Goal: Task Accomplishment & Management: Manage account settings

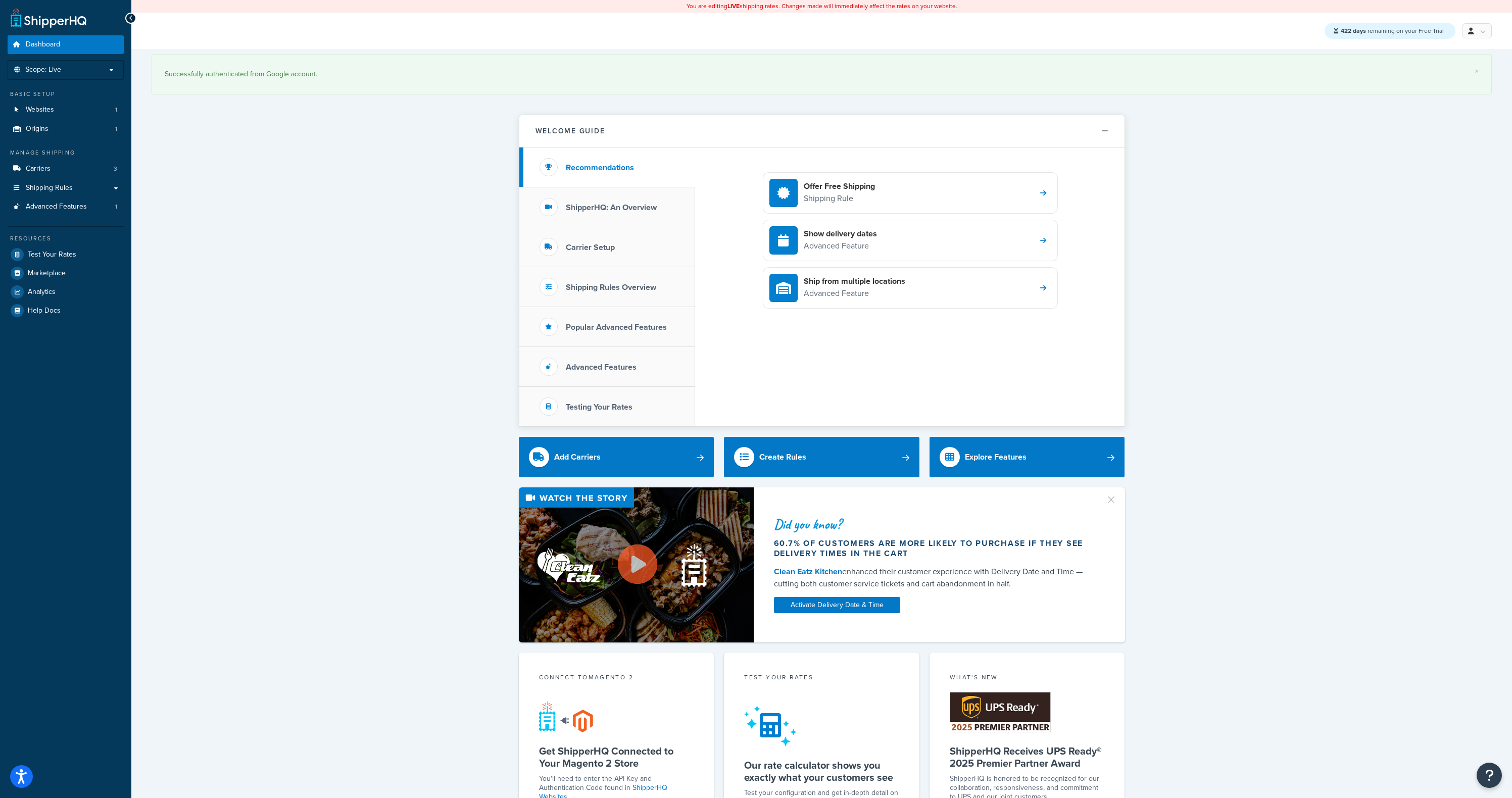
click at [360, 168] on div "× Successfully authenticated from Google account. Welcome Guide Recommendations…" at bounding box center [821, 681] width 1380 height 1263
click at [585, 246] on h3 "Carrier Setup" at bounding box center [590, 247] width 49 height 9
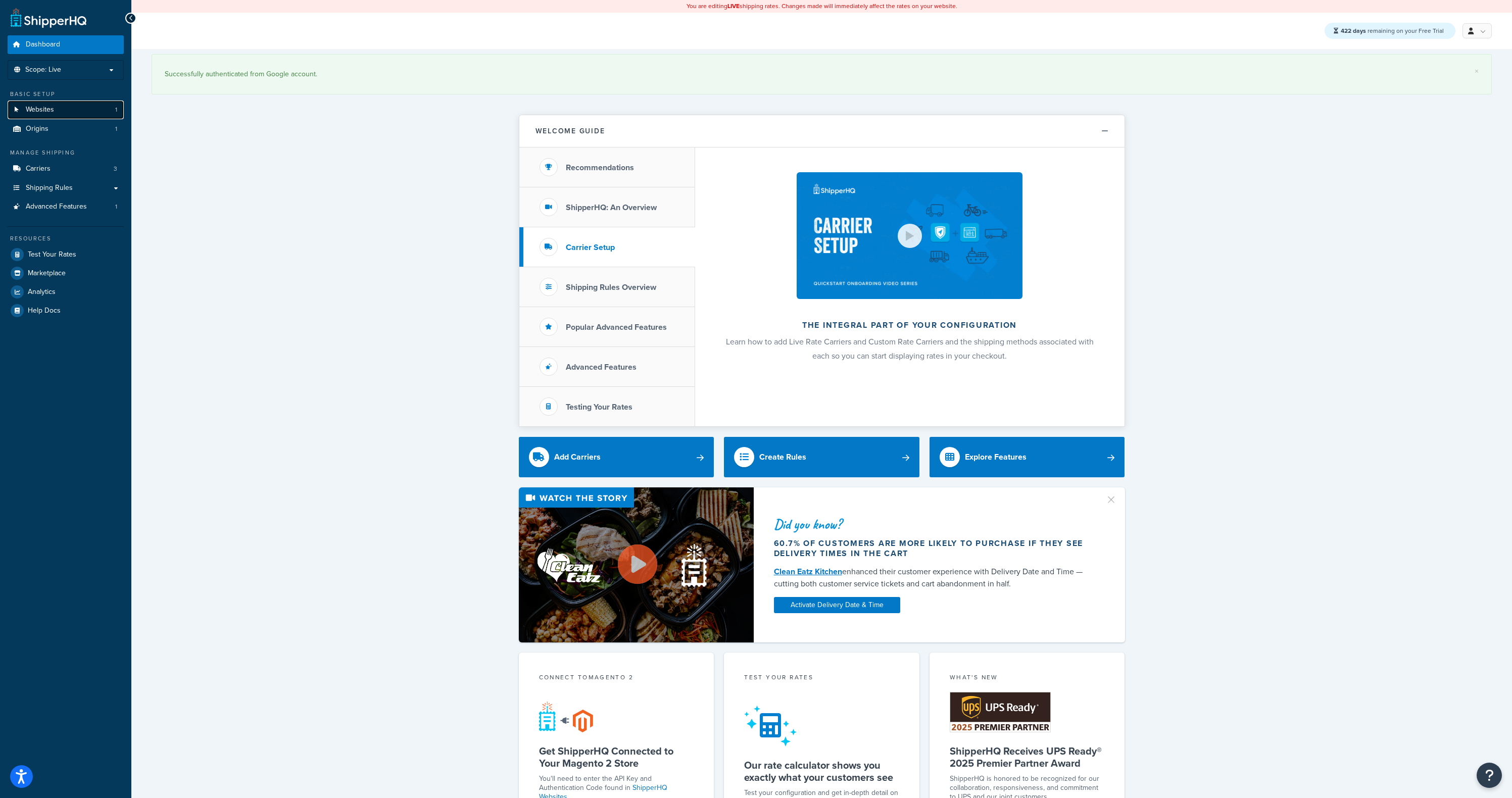
click at [45, 109] on span "Websites" at bounding box center [39, 110] width 28 height 8
click at [234, 177] on div "× Successfully authenticated from Google account. Welcome Guide Recommendations…" at bounding box center [821, 681] width 1380 height 1263
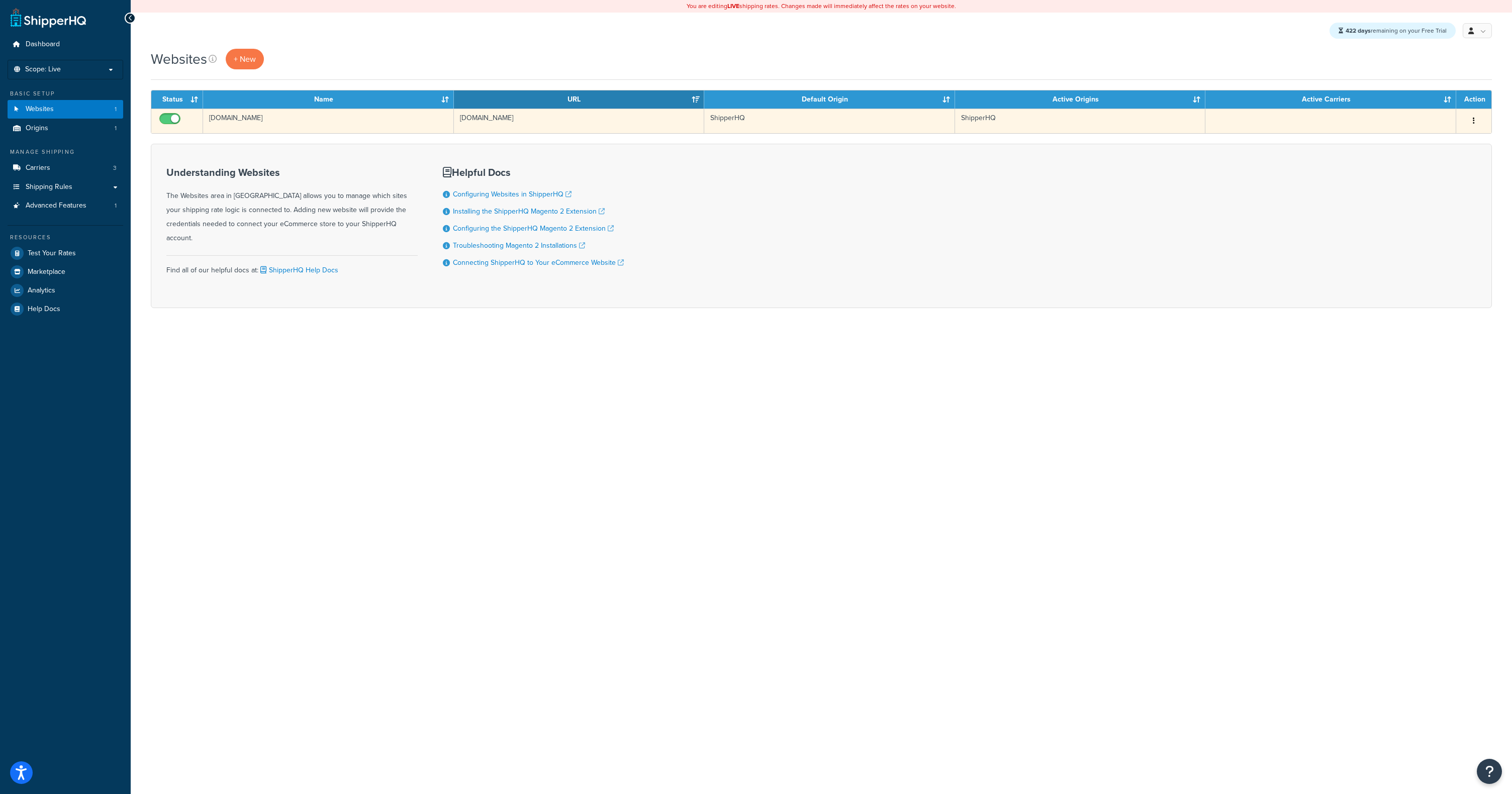
click at [171, 117] on input "checkbox" at bounding box center [171, 121] width 28 height 13
checkbox input "true"
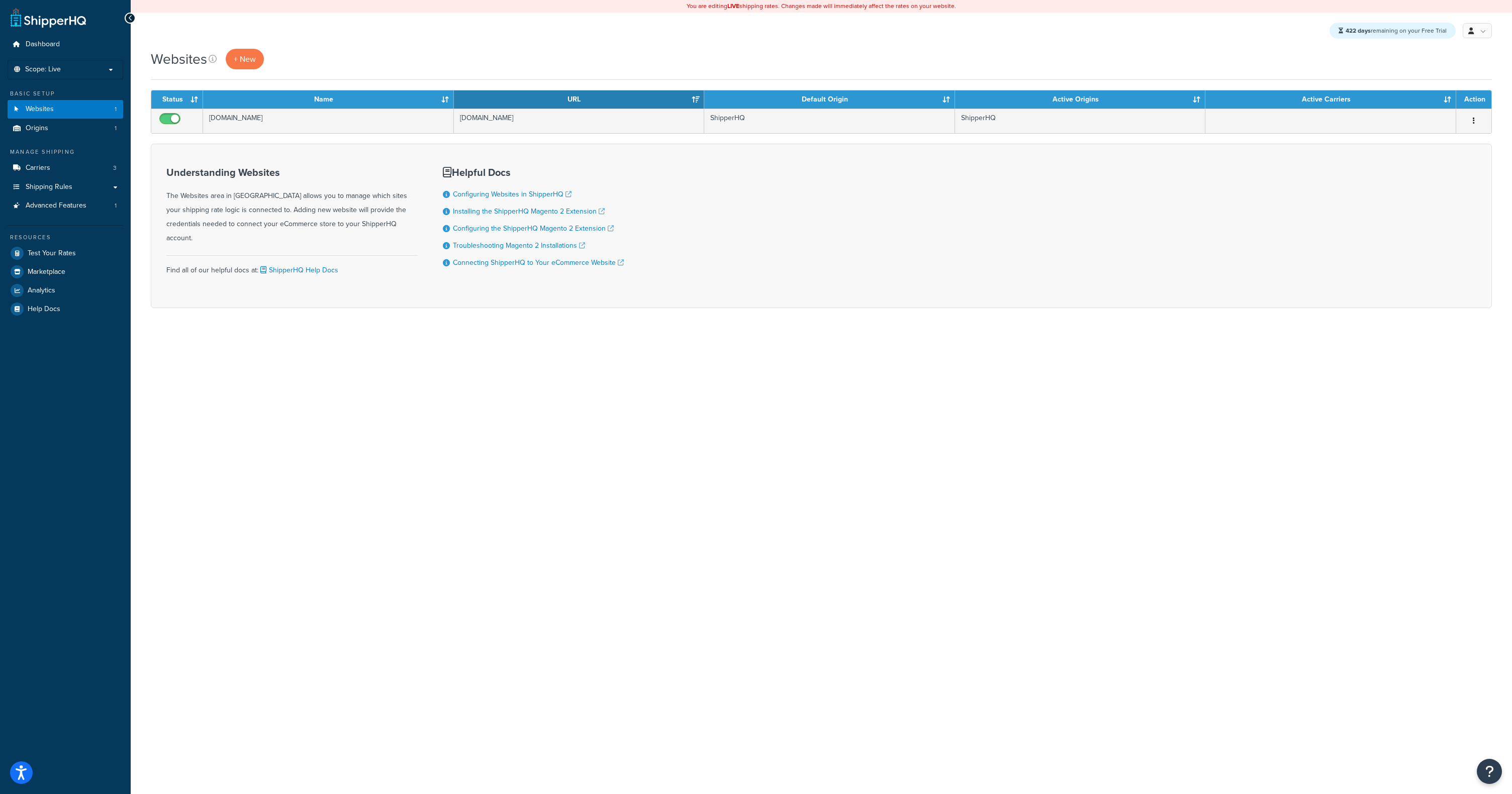
click at [494, 433] on div "You are editing LIVE shipping rates. Changes made will immediately affect the r…" at bounding box center [820, 397] width 1381 height 794
click at [54, 187] on span "Shipping Rules" at bounding box center [49, 187] width 47 height 8
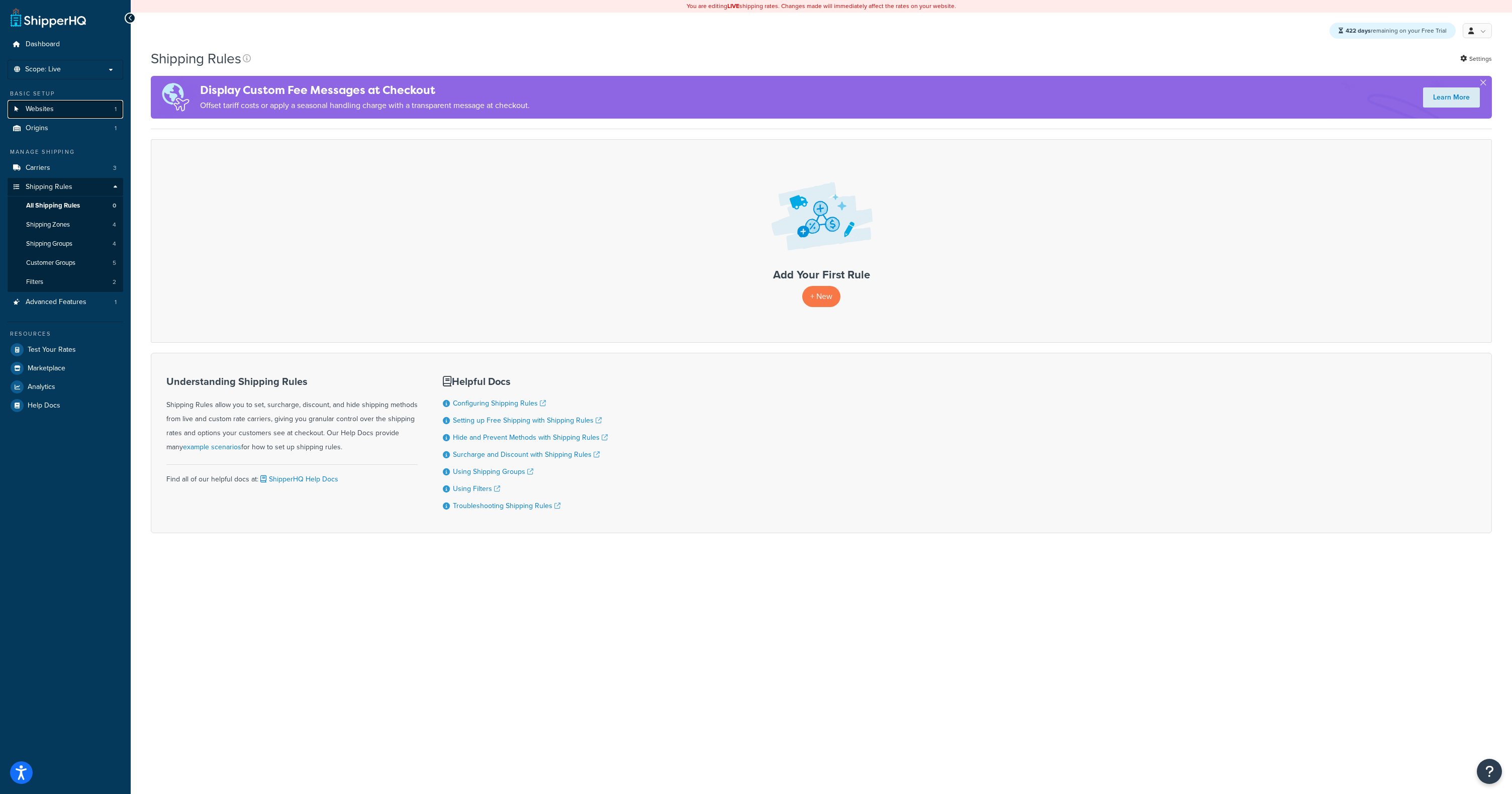
drag, startPoint x: 68, startPoint y: 114, endPoint x: 76, endPoint y: 114, distance: 8.0
click at [68, 114] on link "Websites 1" at bounding box center [66, 109] width 116 height 18
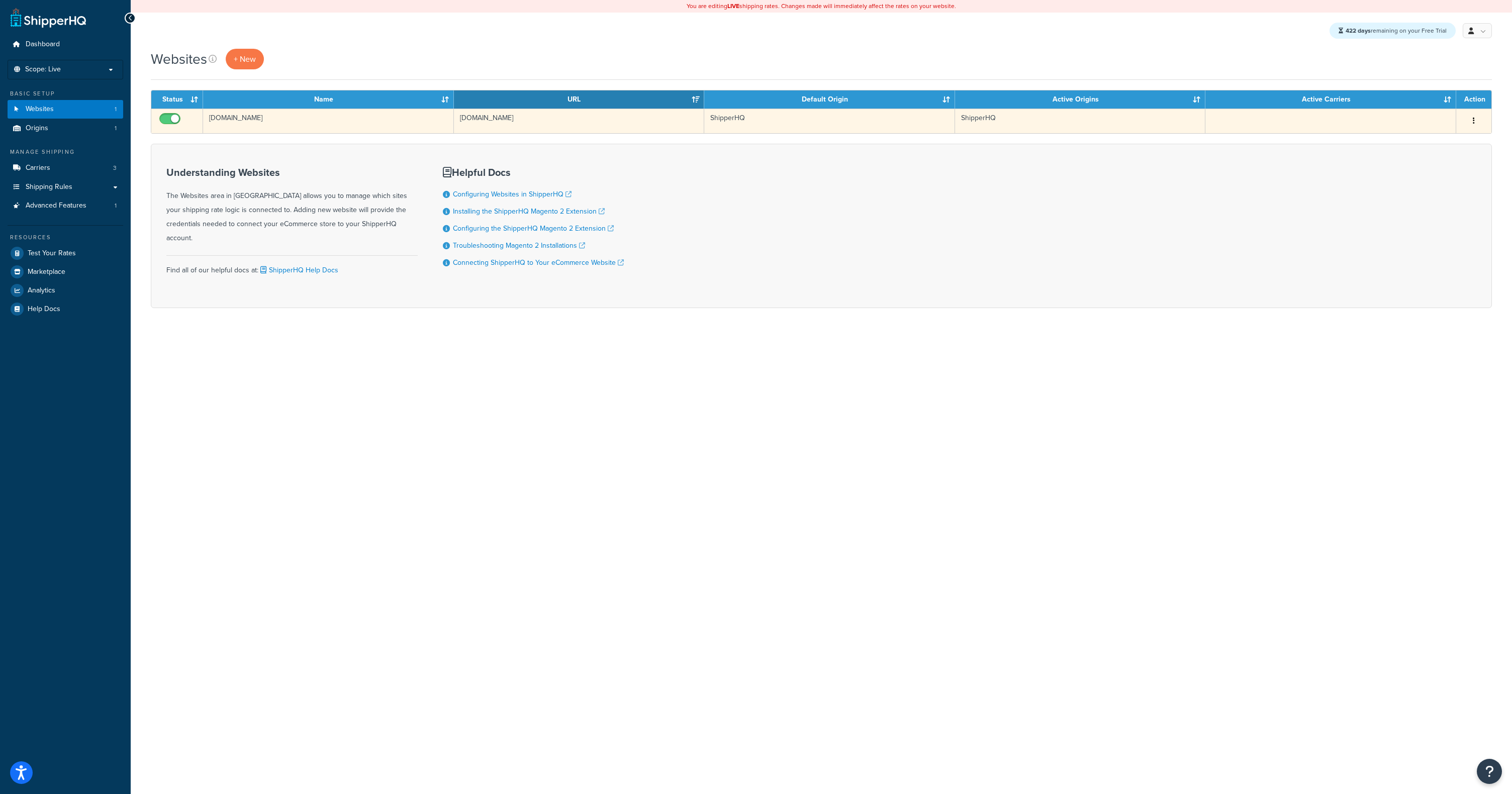
click at [171, 116] on input "checkbox" at bounding box center [171, 121] width 28 height 13
click at [171, 118] on input "checkbox" at bounding box center [171, 121] width 28 height 13
checkbox input "true"
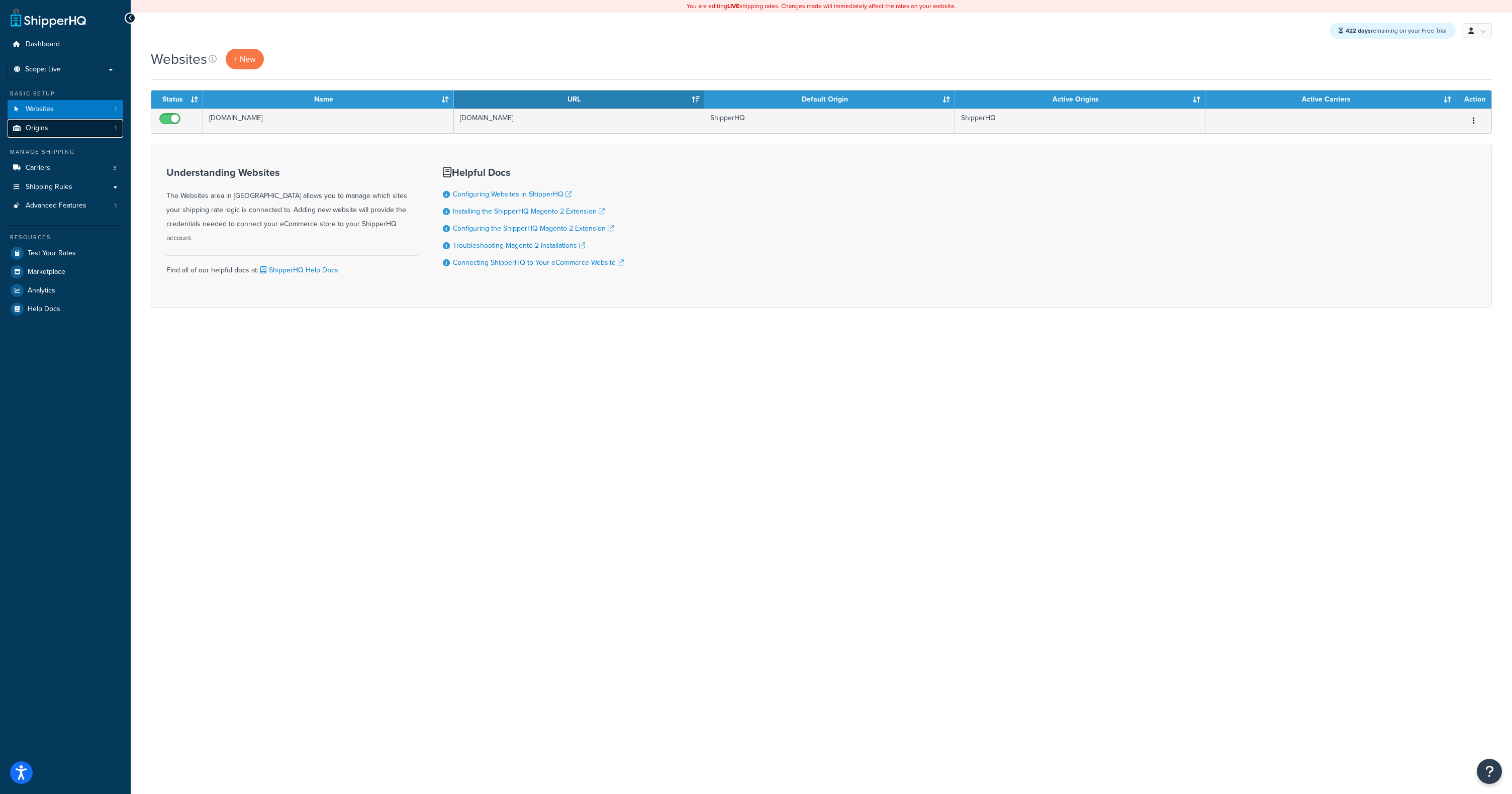
click at [41, 127] on span "Origins" at bounding box center [36, 129] width 23 height 8
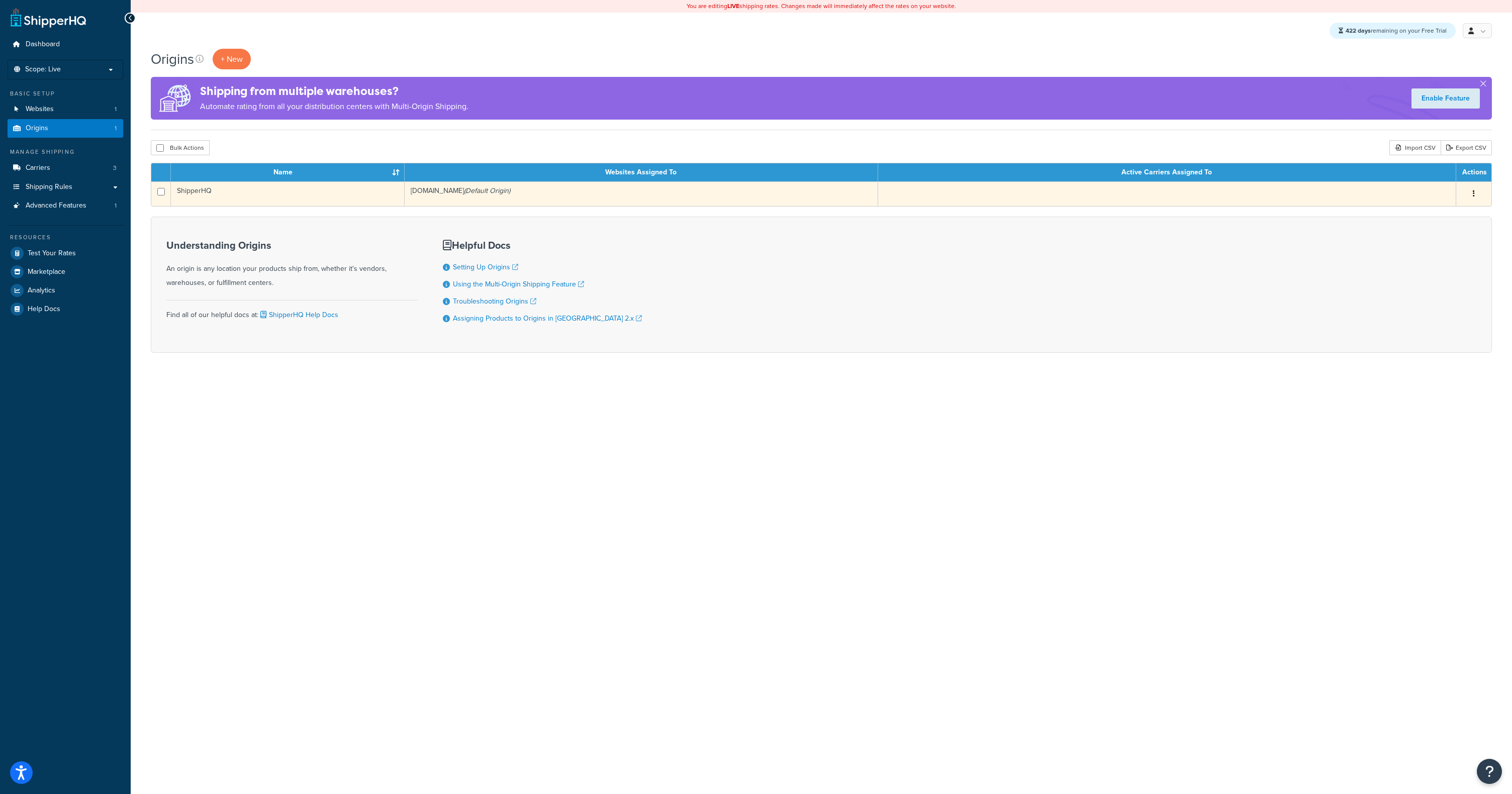
click at [161, 192] on input "checkbox" at bounding box center [161, 192] width 8 height 8
checkbox input "true"
click at [1479, 193] on button "button" at bounding box center [1473, 193] width 14 height 16
click at [1437, 213] on link "Edit" at bounding box center [1441, 213] width 79 height 21
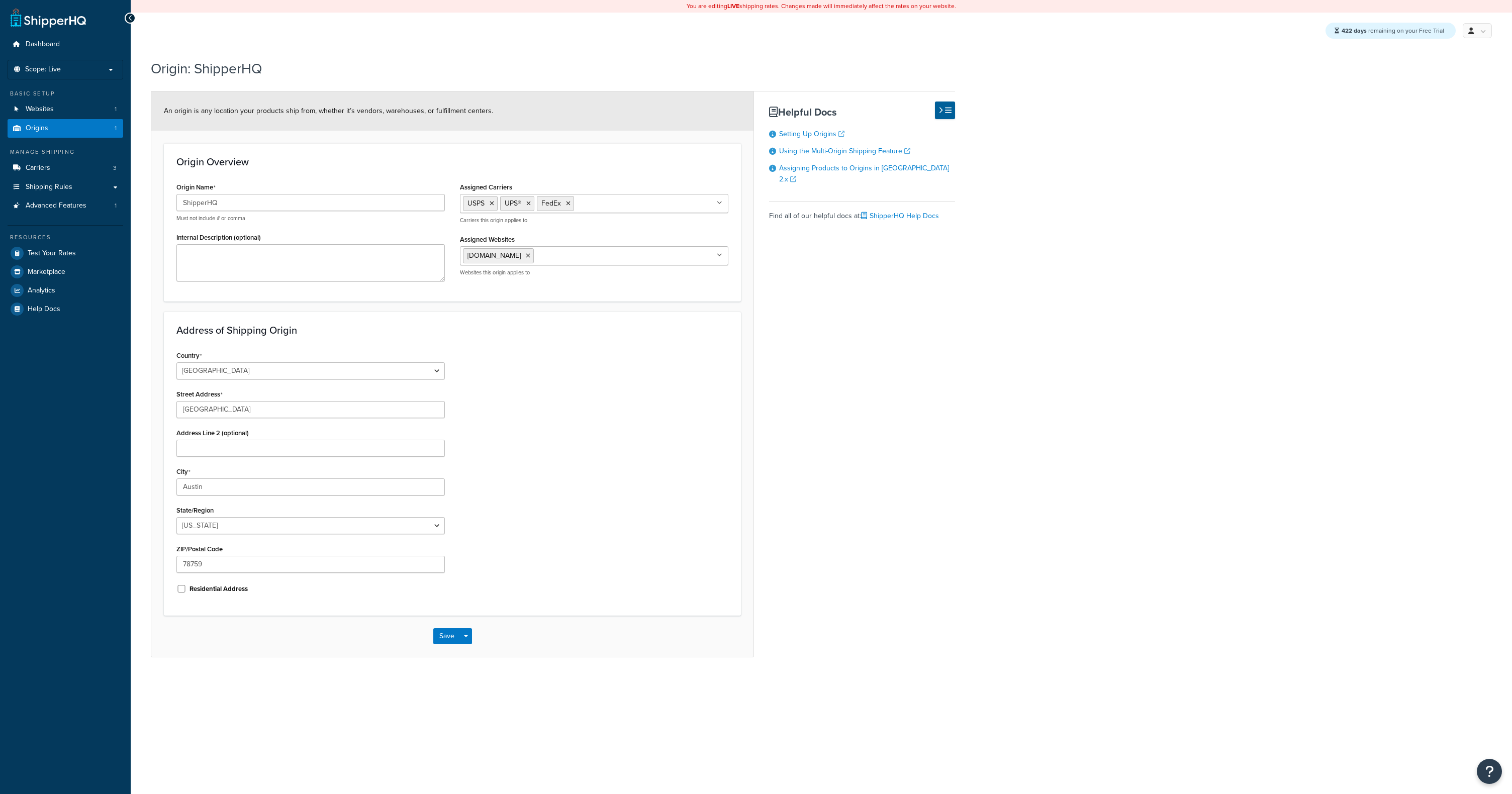
select select "43"
click at [568, 203] on icon at bounding box center [567, 203] width 4 height 6
click at [447, 631] on button "Save" at bounding box center [446, 635] width 27 height 16
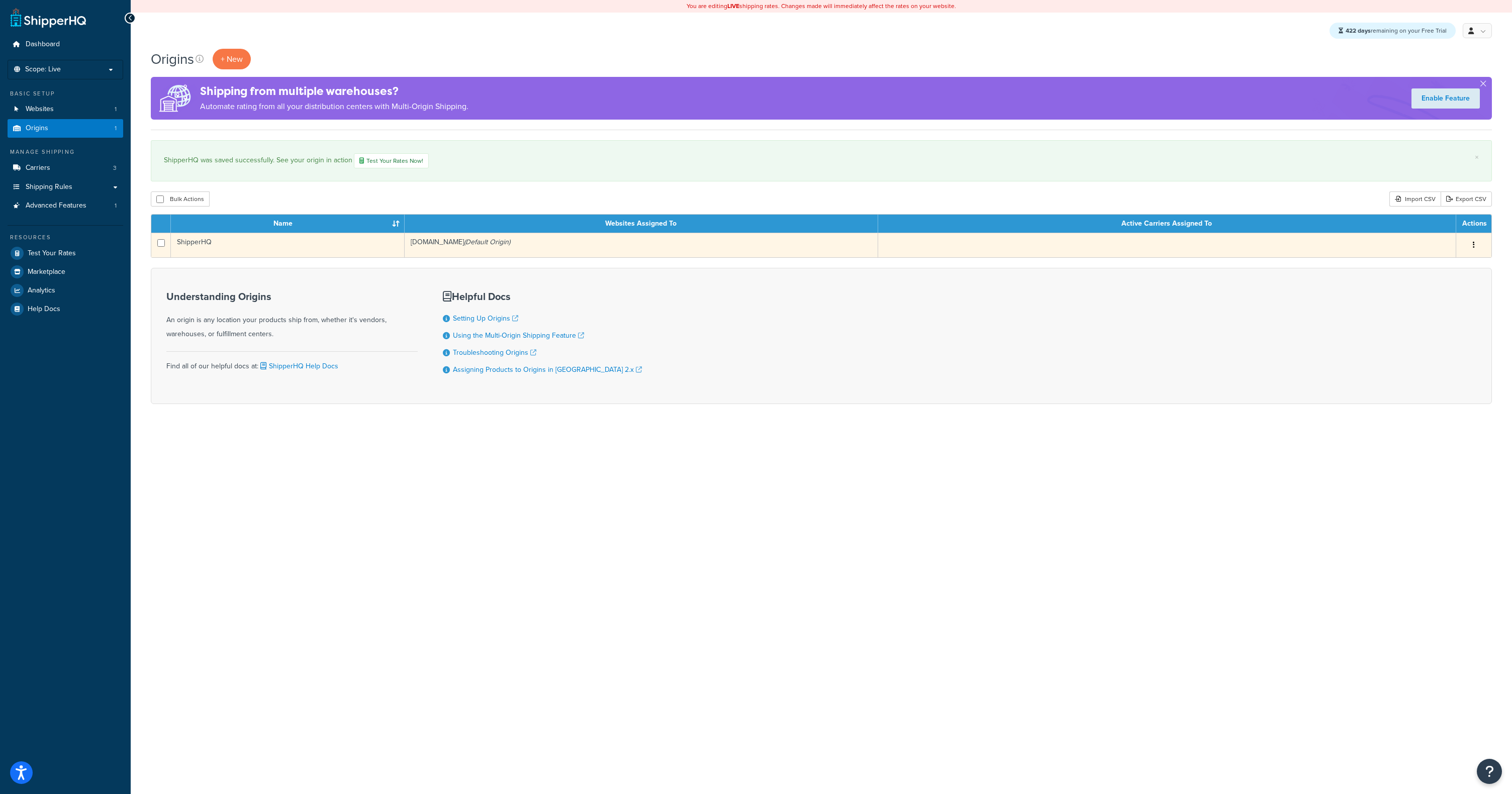
click at [1472, 245] on button "button" at bounding box center [1473, 245] width 14 height 16
click at [1432, 264] on link "Edit" at bounding box center [1441, 264] width 79 height 21
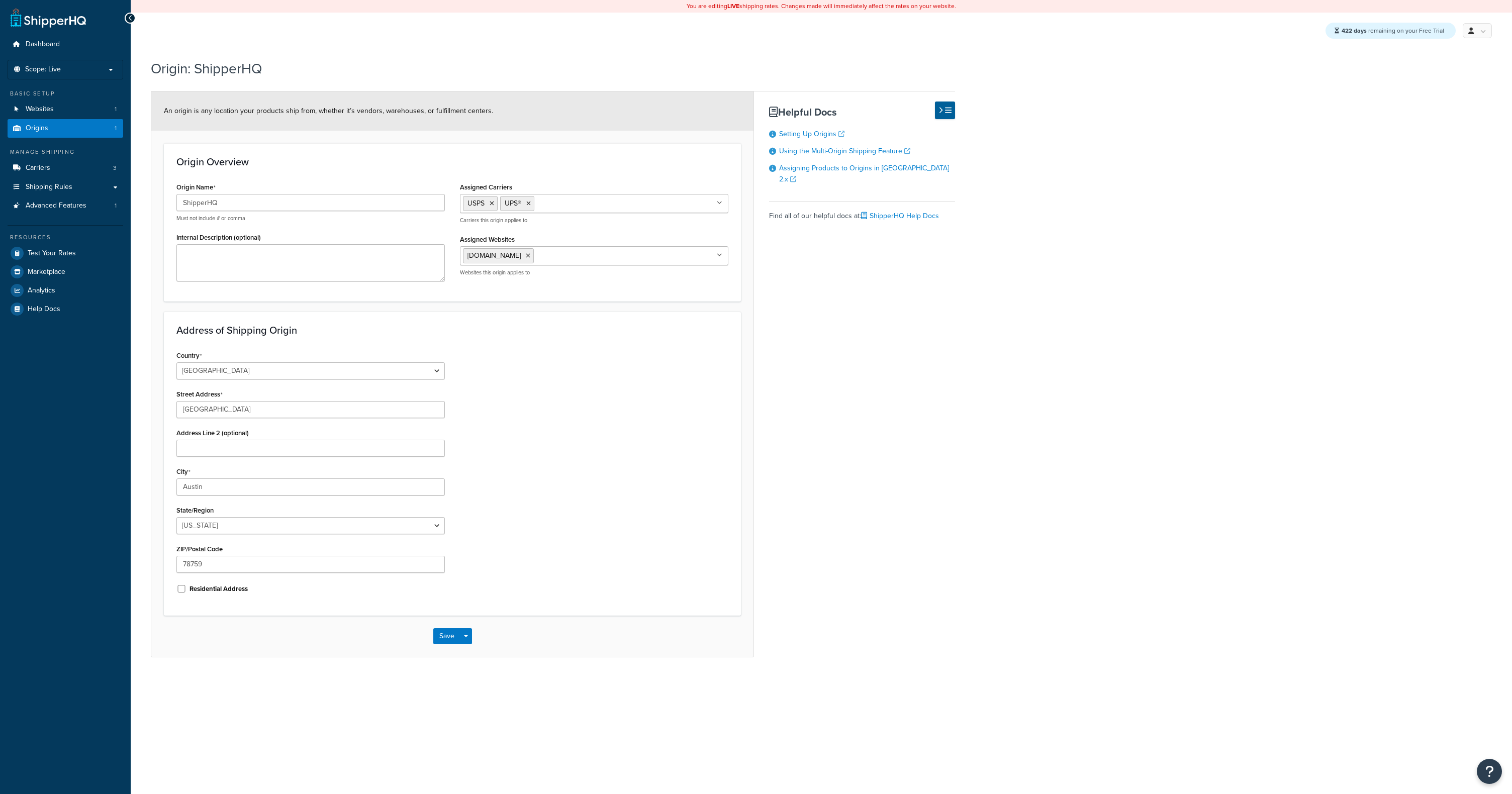
select select "43"
click at [670, 207] on ul "USPS UPS®" at bounding box center [593, 203] width 268 height 19
click at [445, 634] on button "Save" at bounding box center [446, 635] width 27 height 16
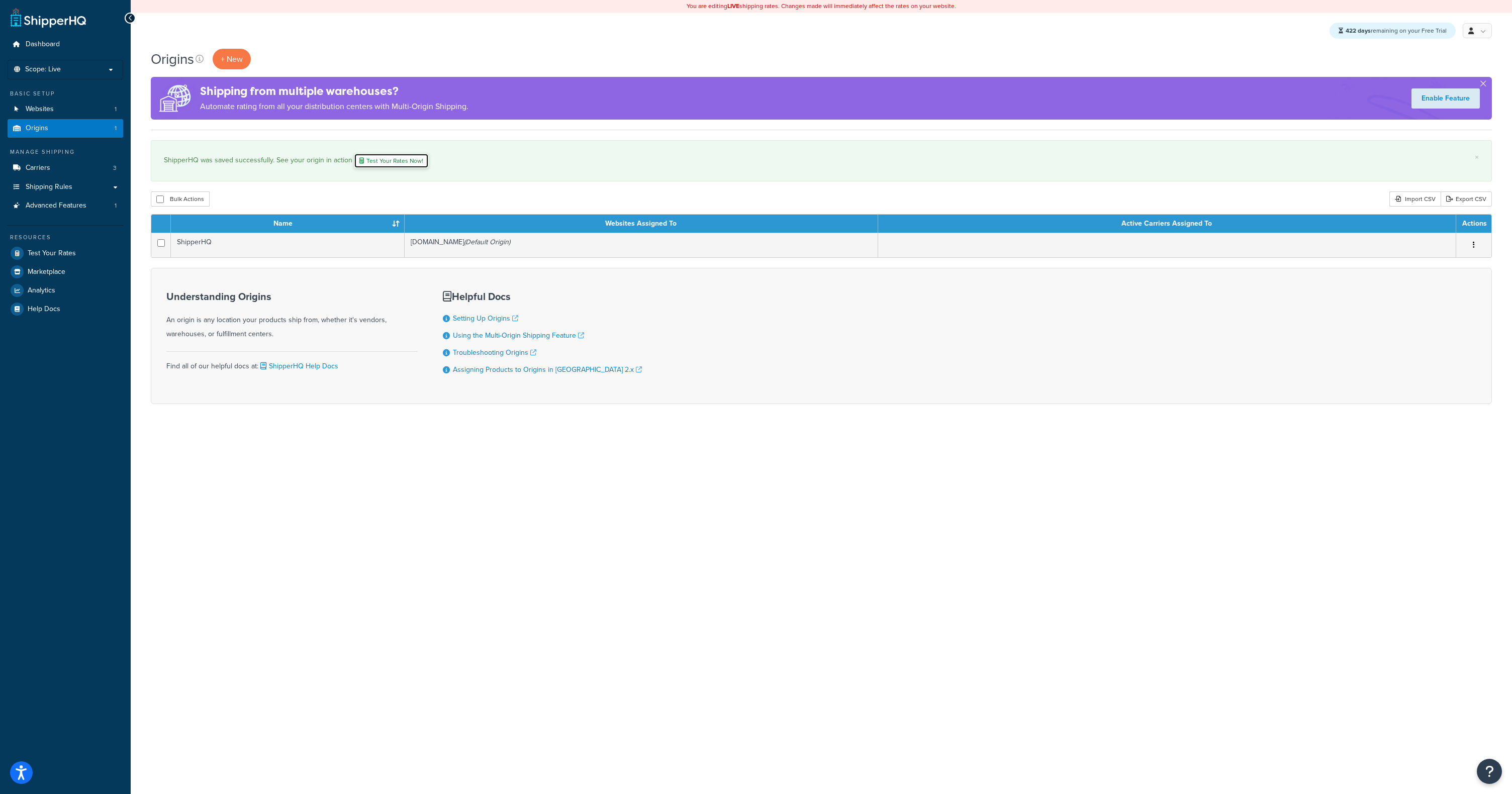
click at [388, 159] on link "Test Your Rates Now!" at bounding box center [391, 160] width 75 height 15
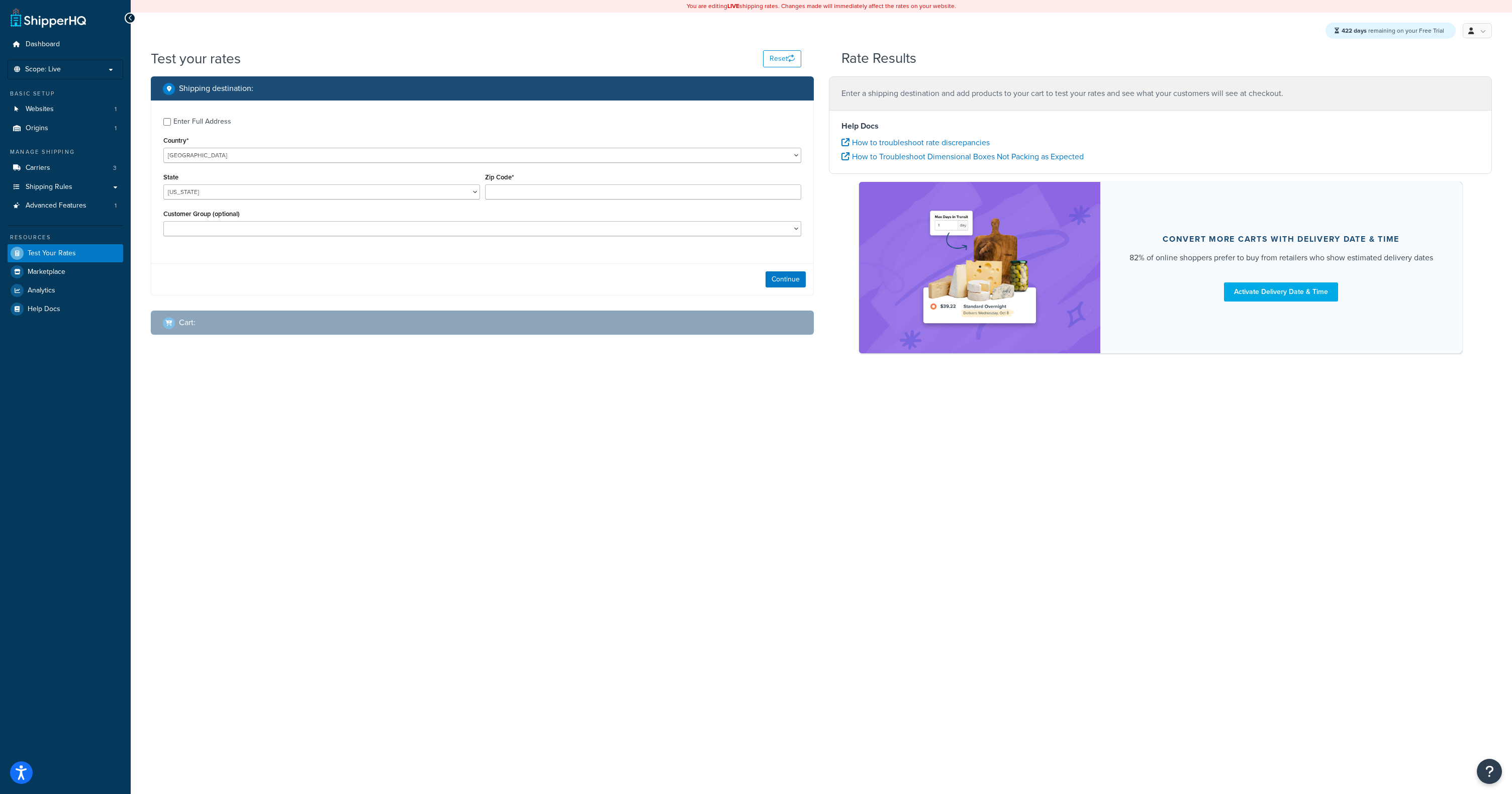
click at [537, 55] on div "Test your rates Reset" at bounding box center [476, 58] width 651 height 19
click at [50, 110] on span "Websites" at bounding box center [39, 109] width 28 height 8
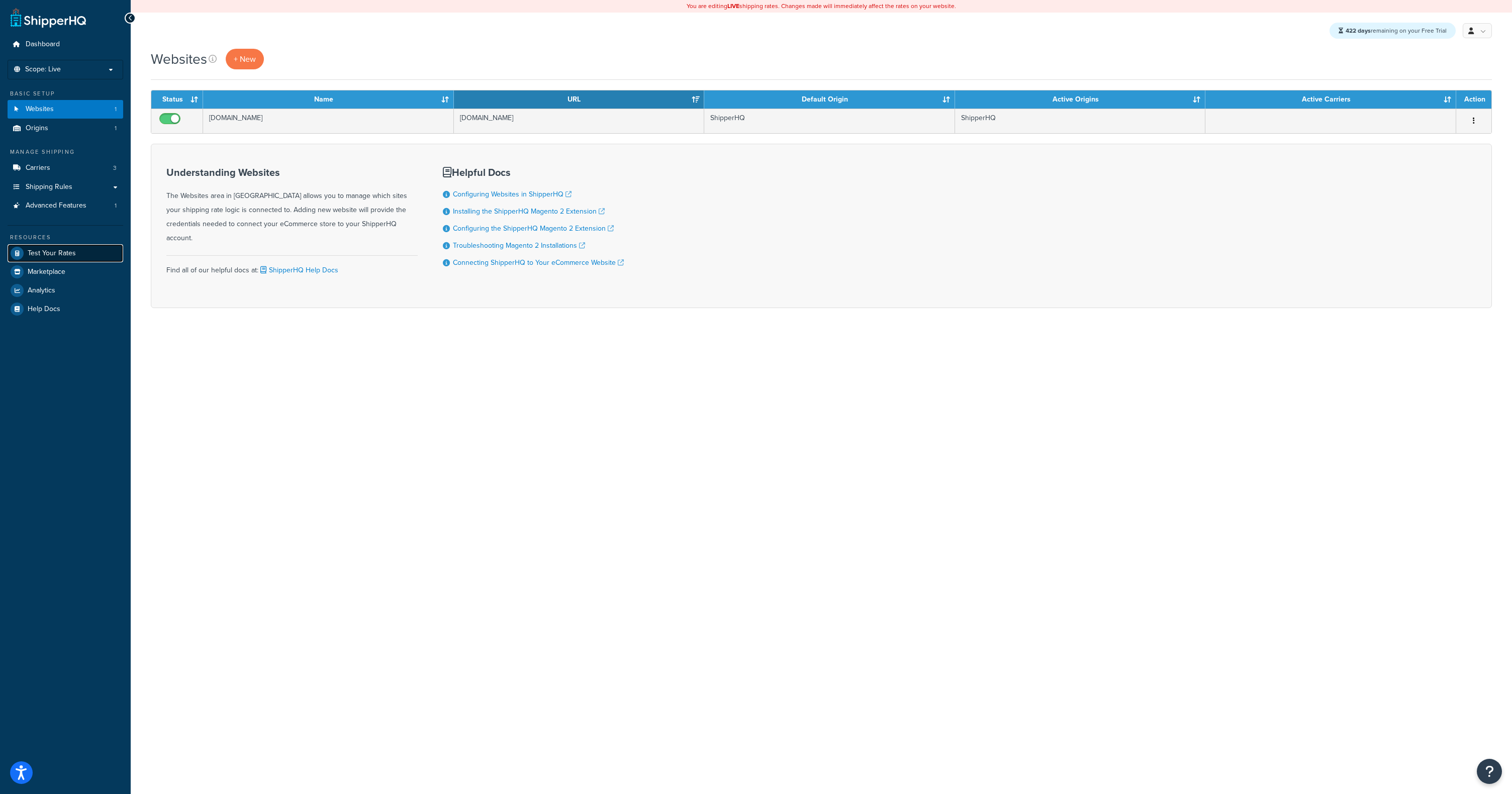
click at [55, 253] on span "Test Your Rates" at bounding box center [51, 254] width 48 height 8
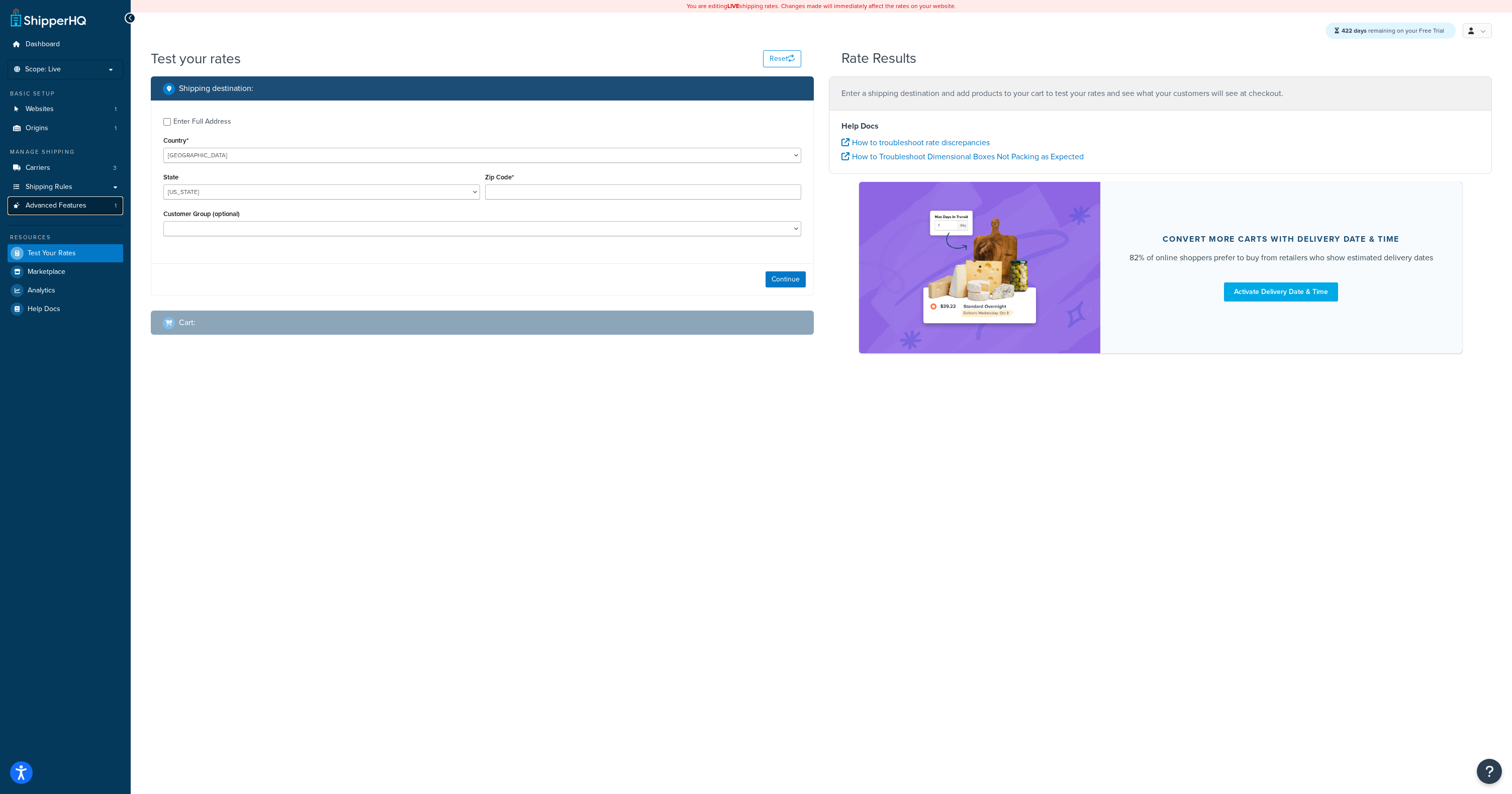
click at [62, 204] on span "Advanced Features" at bounding box center [55, 206] width 61 height 8
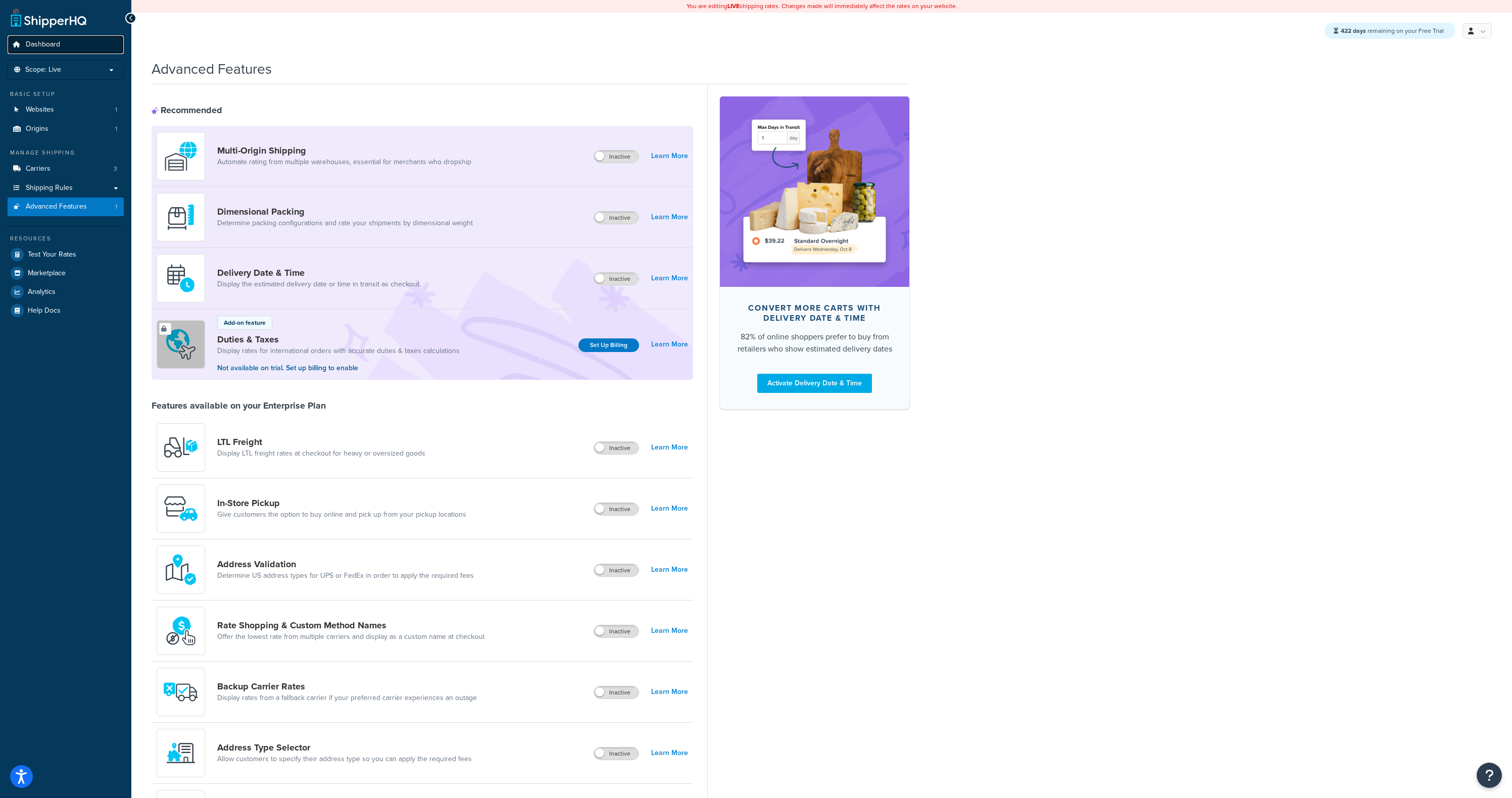
click at [46, 48] on span "Dashboard" at bounding box center [42, 45] width 35 height 8
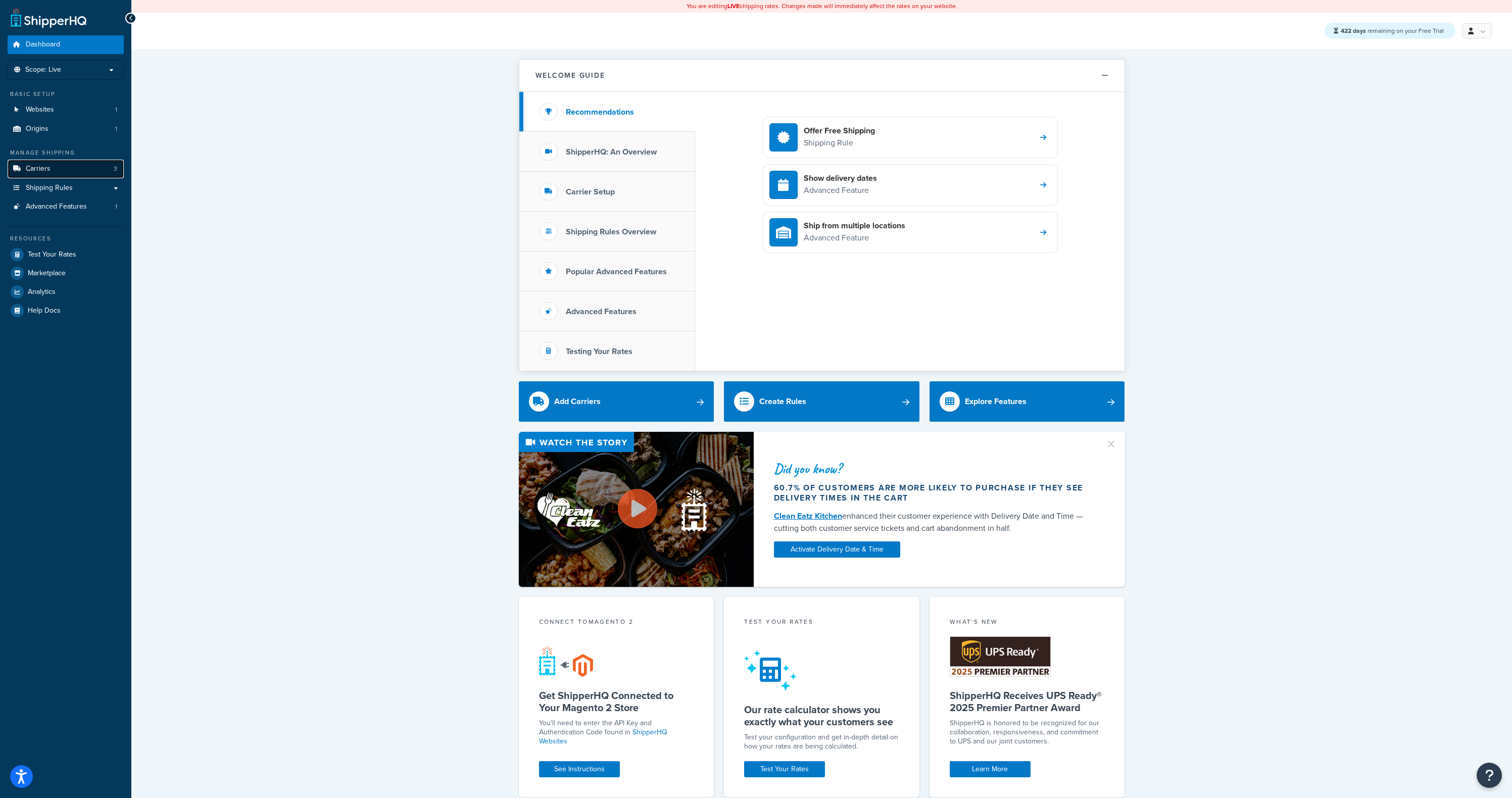
click at [68, 166] on link "Carriers 3" at bounding box center [66, 169] width 117 height 19
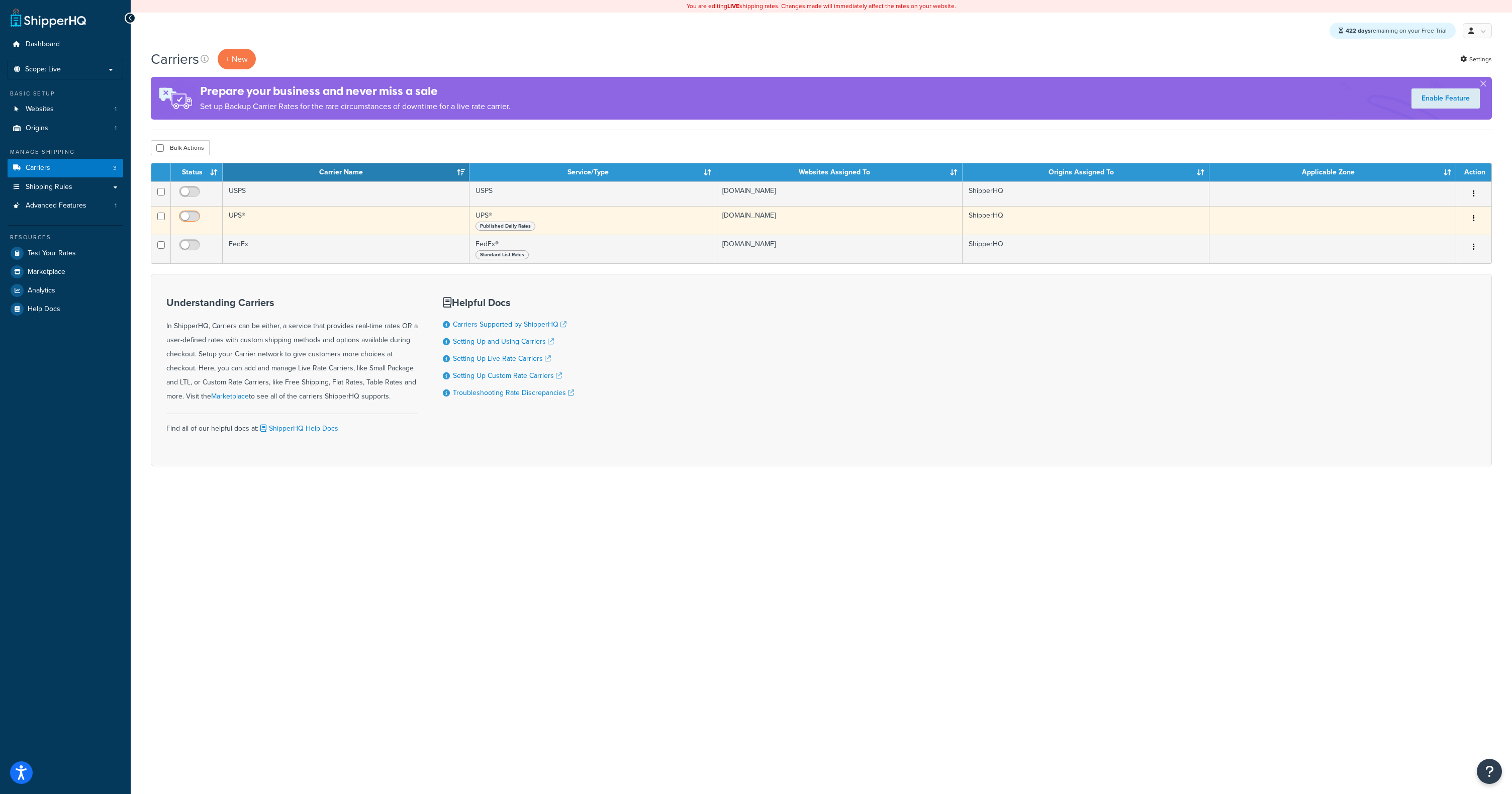
click at [194, 218] on input "checkbox" at bounding box center [190, 218] width 28 height 13
checkbox input "true"
click at [193, 193] on input "checkbox" at bounding box center [190, 194] width 28 height 13
checkbox input "true"
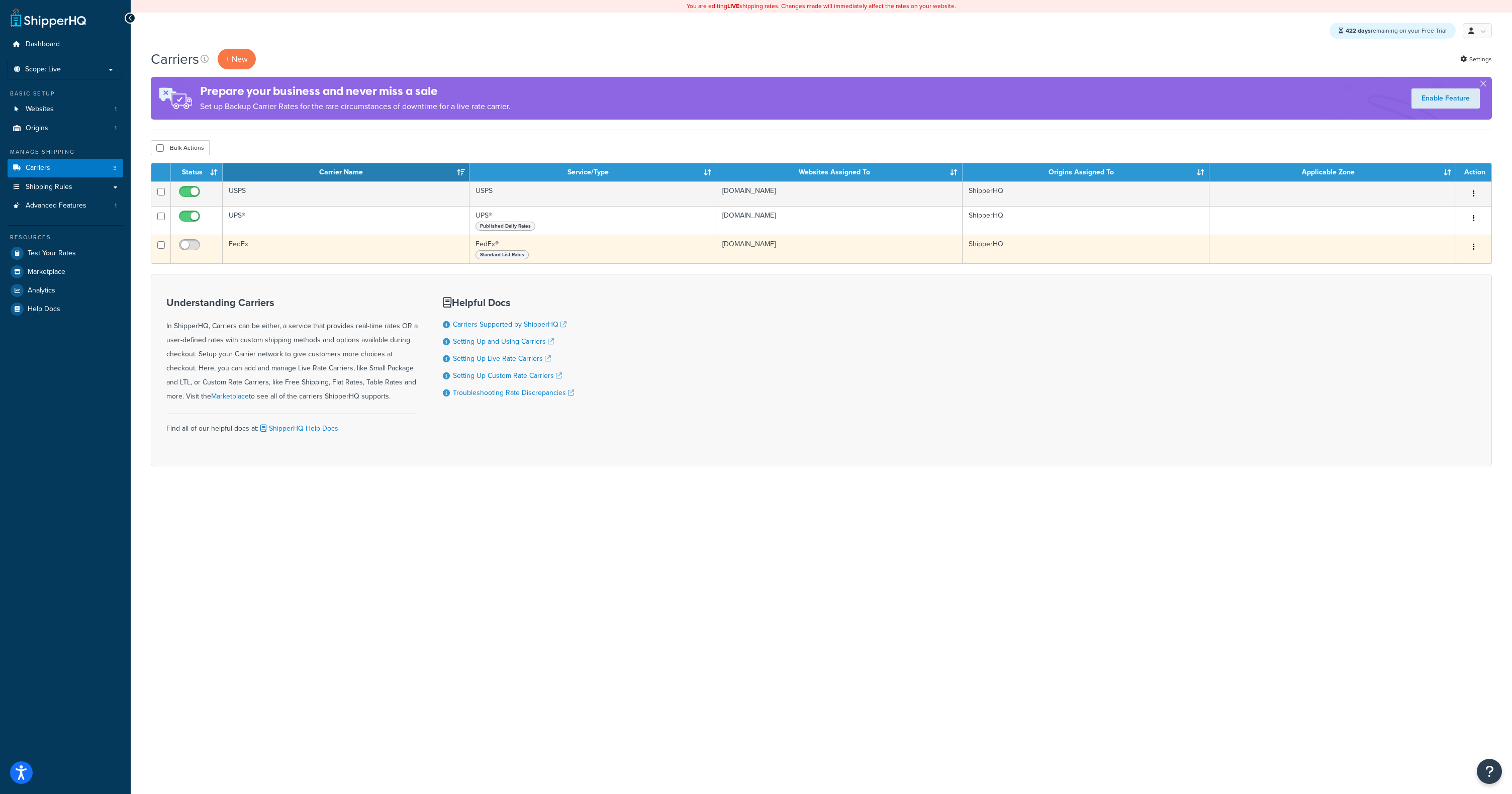
click at [189, 244] on input "checkbox" at bounding box center [190, 247] width 28 height 13
checkbox input "true"
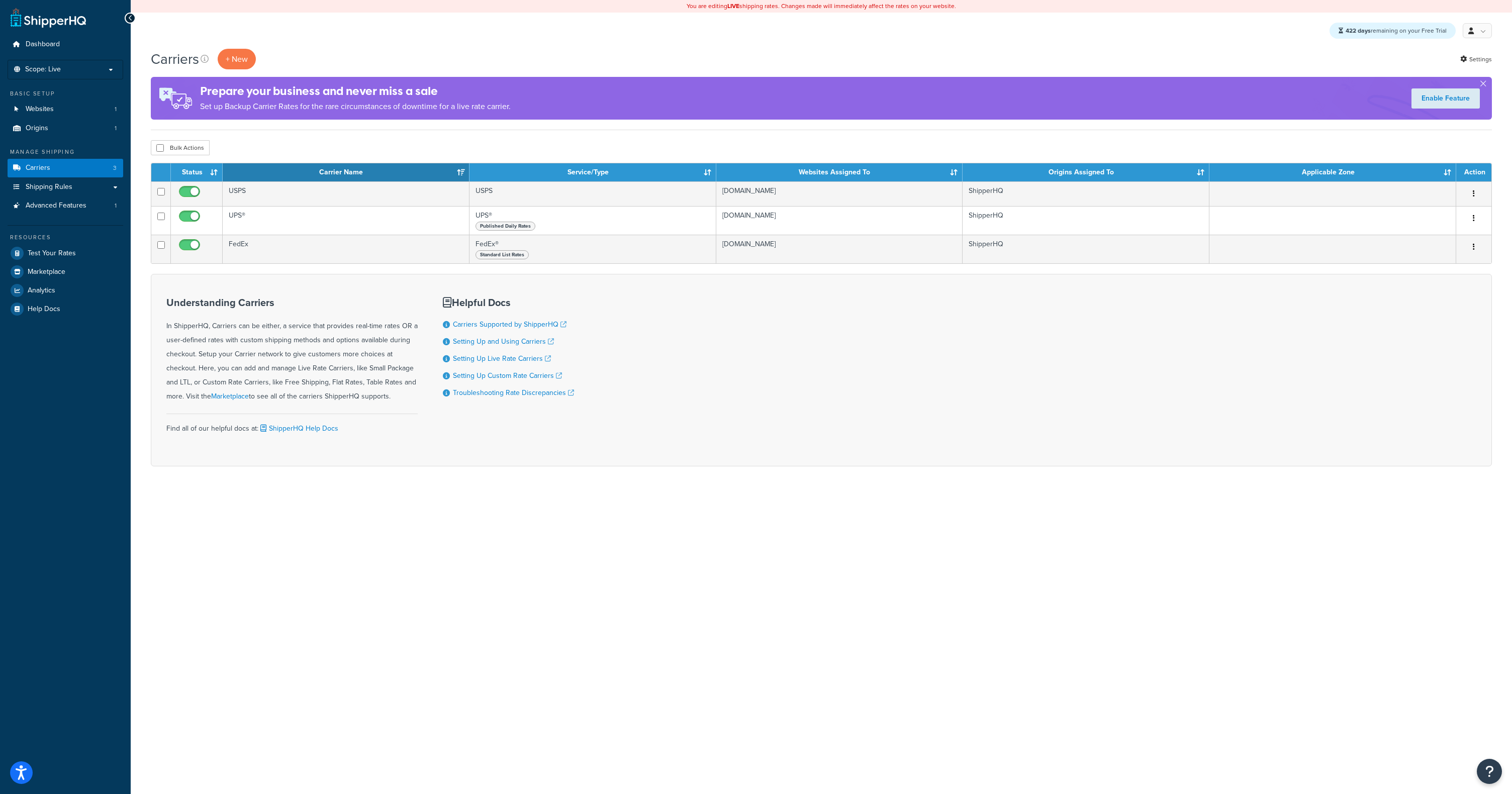
click at [409, 45] on div "422 days remaining on your Free Trial My Profile Billing Global Settings Contac…" at bounding box center [820, 30] width 1381 height 36
